Goal: Task Accomplishment & Management: Use online tool/utility

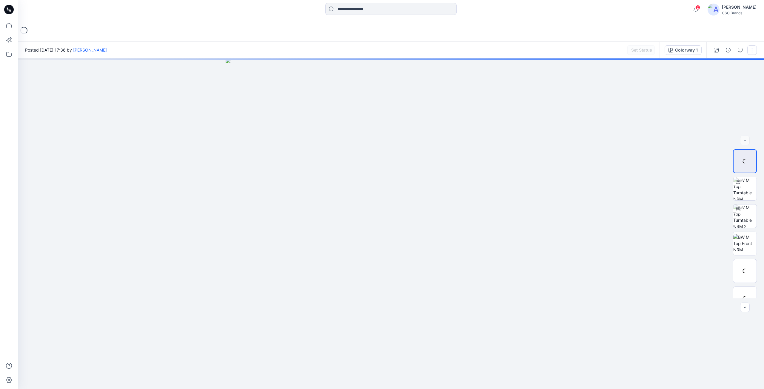
click at [751, 50] on button "button" at bounding box center [752, 50] width 10 height 10
click at [660, 87] on div at bounding box center [391, 223] width 746 height 331
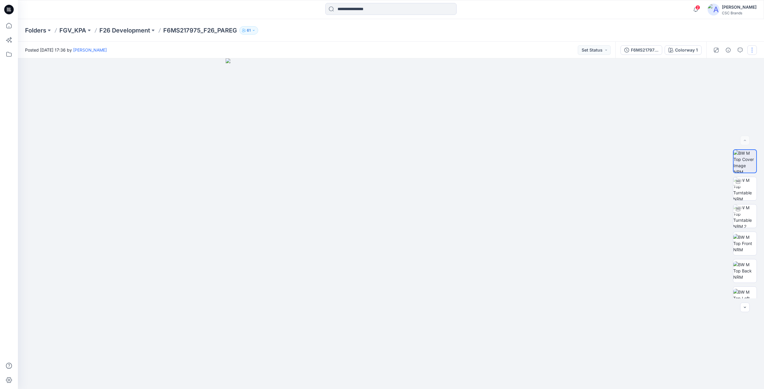
click at [754, 50] on button "button" at bounding box center [752, 50] width 10 height 10
click at [728, 80] on button "Edit" at bounding box center [726, 80] width 55 height 11
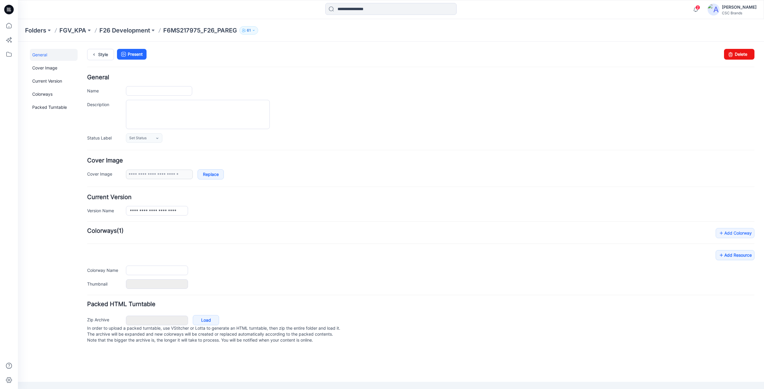
type input "**********"
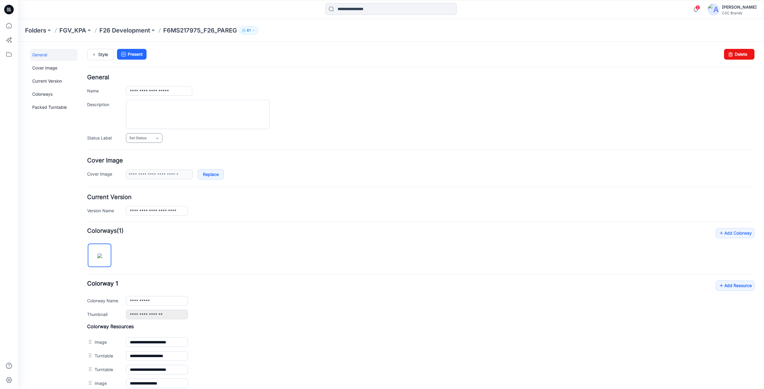
click at [148, 140] on link "Set Status" at bounding box center [144, 138] width 36 height 10
click at [138, 160] on link "Virtual Proto 1" at bounding box center [149, 163] width 45 height 13
click at [729, 286] on link "Add Resource" at bounding box center [734, 286] width 39 height 10
click at [197, 109] on textarea "Description" at bounding box center [198, 114] width 144 height 29
click at [319, 147] on form "**********" at bounding box center [420, 295] width 667 height 441
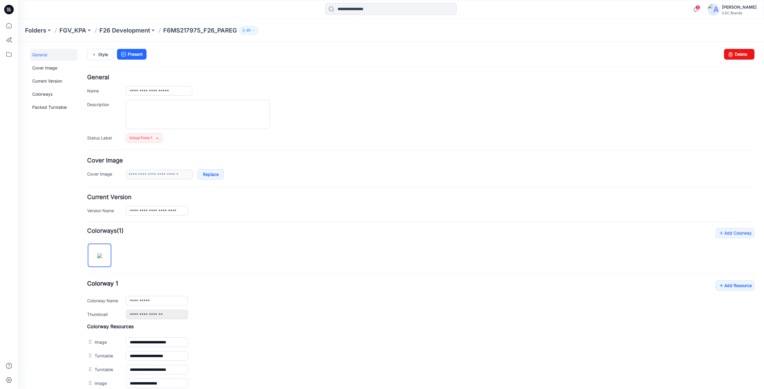
click at [13, 10] on icon at bounding box center [9, 10] width 10 height 10
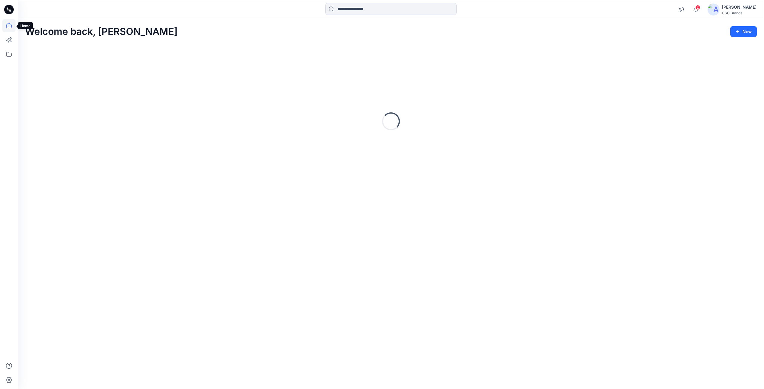
click at [6, 27] on icon at bounding box center [8, 25] width 13 height 13
